Goal: Information Seeking & Learning: Learn about a topic

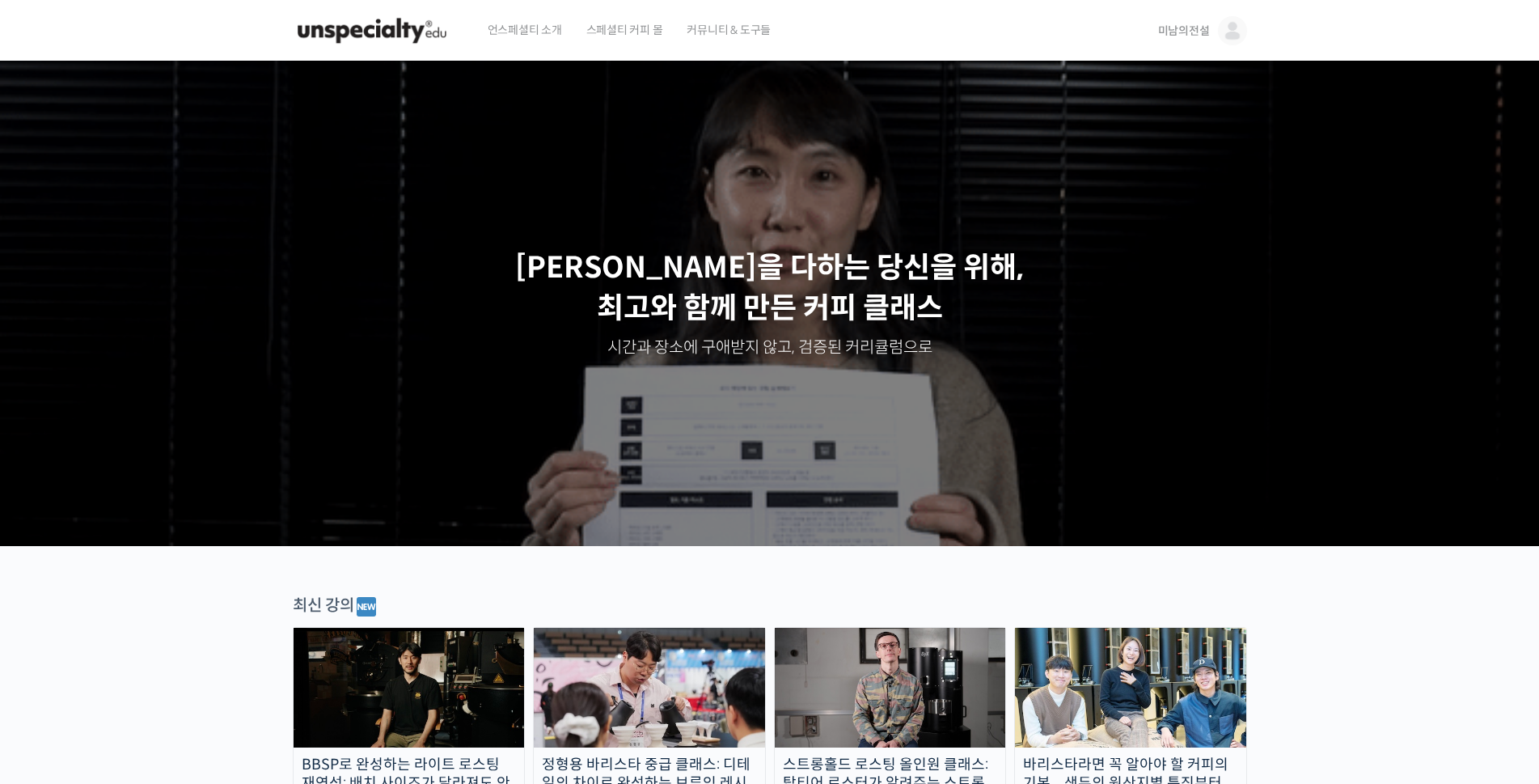
click at [1181, 33] on span "미남의전설" at bounding box center [1185, 30] width 52 height 15
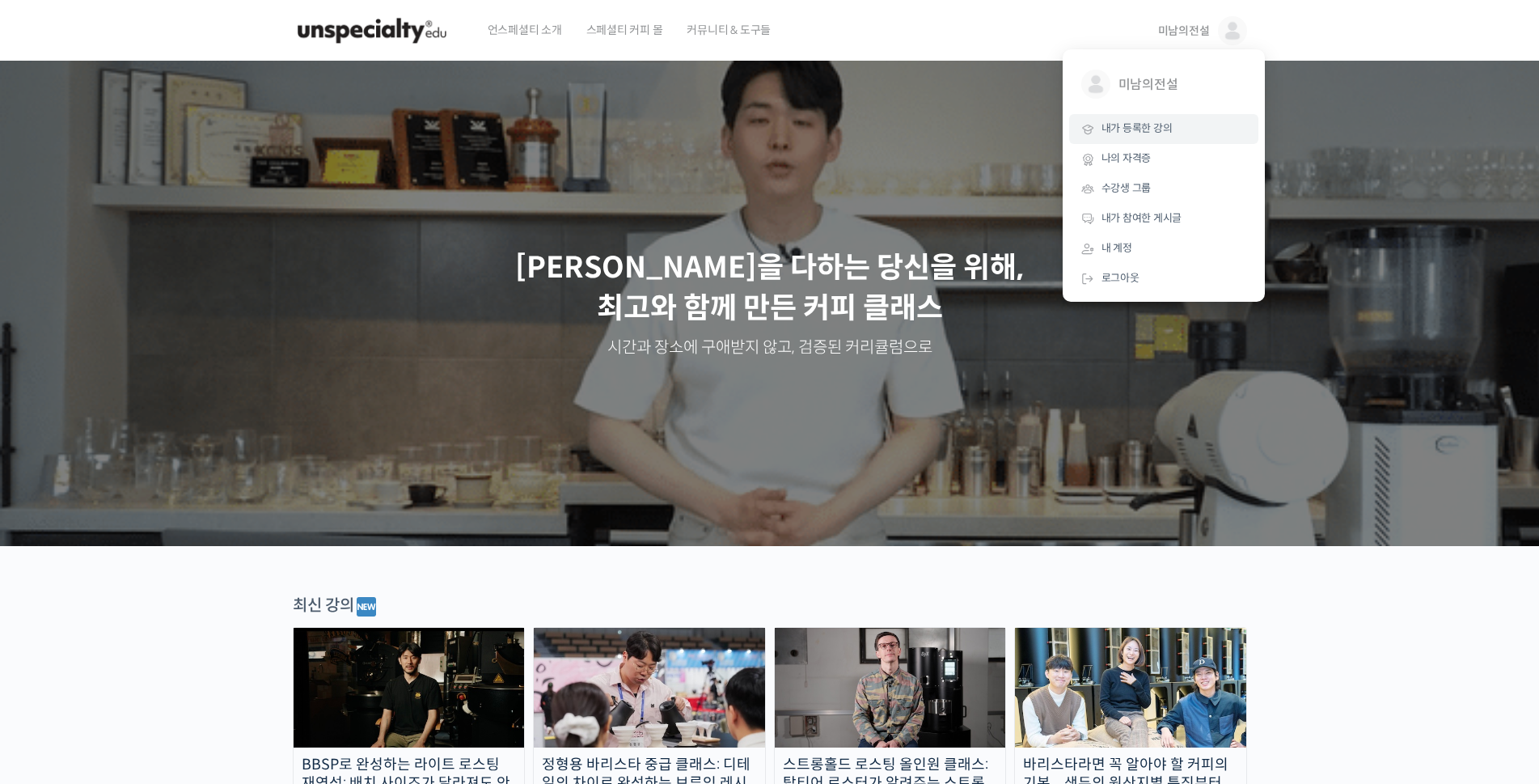
click at [1148, 130] on span "내가 등록한 강의" at bounding box center [1137, 128] width 71 height 14
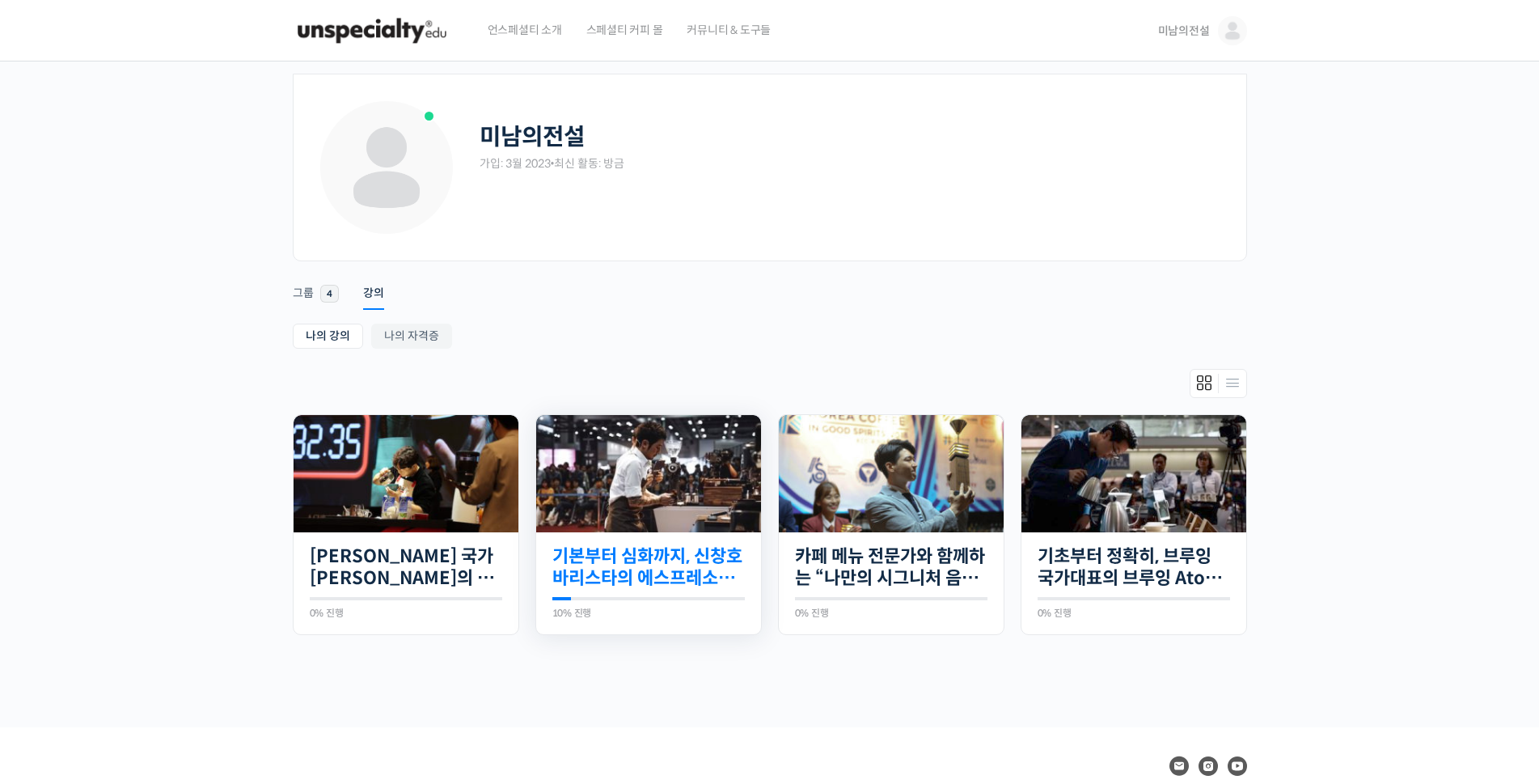
click at [669, 563] on link "기본부터 심화까지, 신창호 바리스타의 에스프레소 AtoZ" at bounding box center [649, 567] width 192 height 44
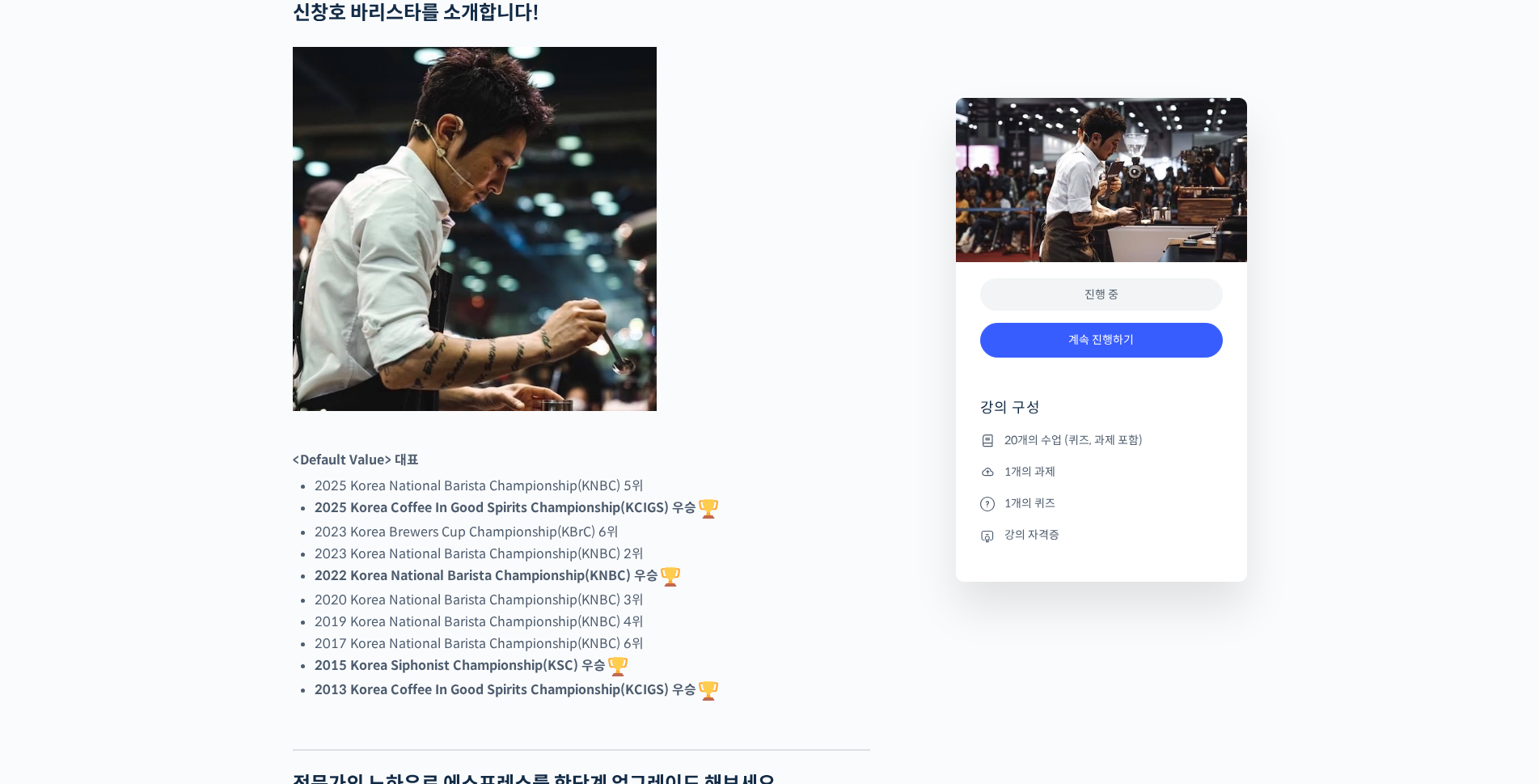
scroll to position [705, 0]
click at [1096, 344] on link "계속 진행하기" at bounding box center [1101, 340] width 243 height 35
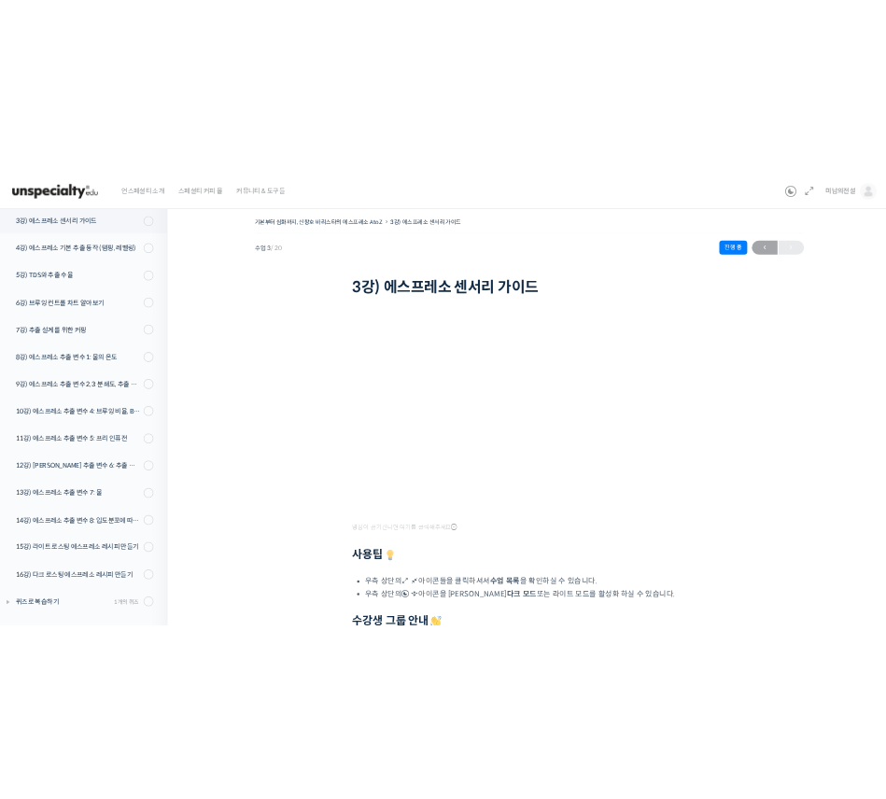
scroll to position [522, 0]
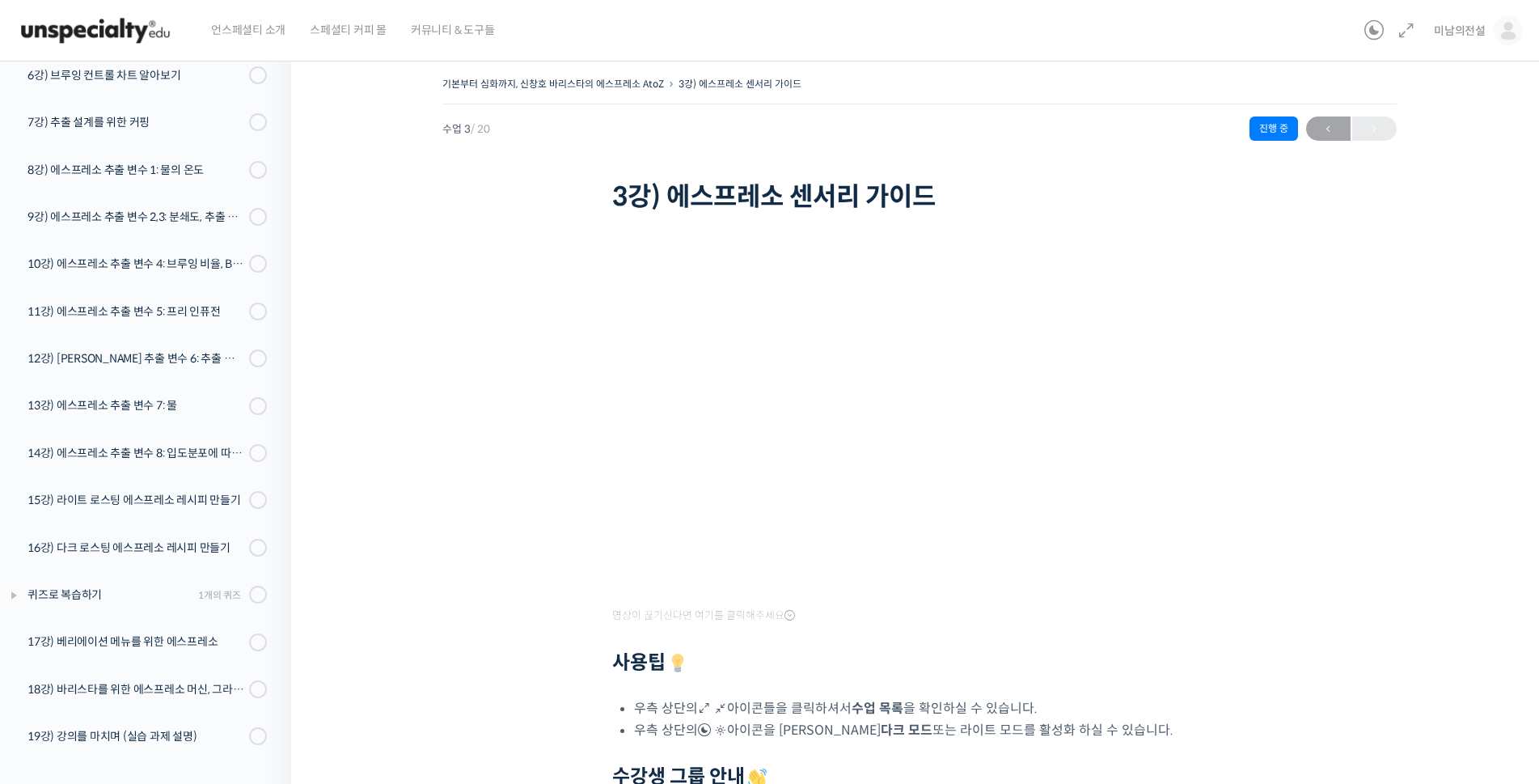
click at [1355, 502] on div "기본부터 심화까지, 신창호 바리스타의 에스프레소 AtoZ 3강) 에스프레소 센서리 가이드 진행 중 수업 3 / 20 진행 중 ← 이전 3강) …" at bounding box center [919, 541] width 1094 height 938
drag, startPoint x: 498, startPoint y: 719, endPoint x: 570, endPoint y: 628, distance: 116.0
click at [498, 719] on div "기본부터 심화까지, 신창호 바리스타의 에스프레소 AtoZ 3강) 에스프레소 센서리 가이드 진행 중 수업 3 / 20 진행 중 ← 이전 3강) …" at bounding box center [919, 541] width 1094 height 938
click at [566, 593] on div "기본부터 심화까지, 신창호 바리스타의 에스프레소 AtoZ 3강) 에스프레소 센서리 가이드 진행 중 수업 3 / 20 진행 중 ← 이전 3강) …" at bounding box center [919, 541] width 1094 height 938
